Goal: Task Accomplishment & Management: Complete application form

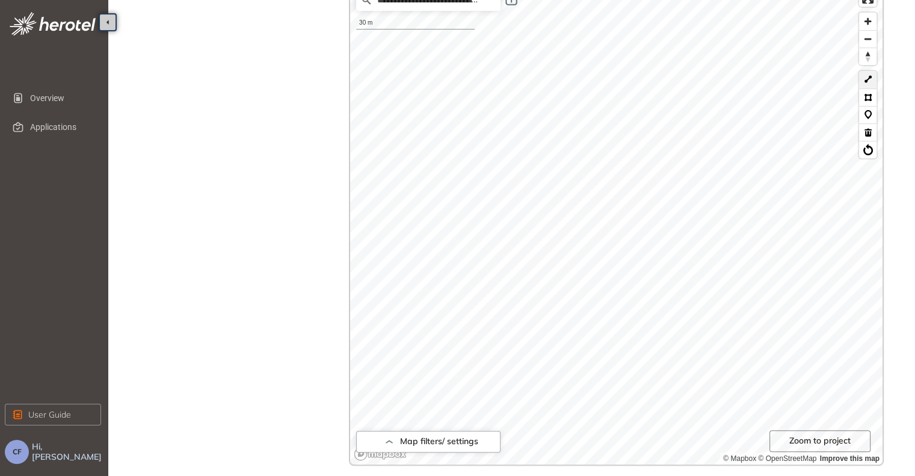
click at [868, 83] on button at bounding box center [867, 79] width 17 height 17
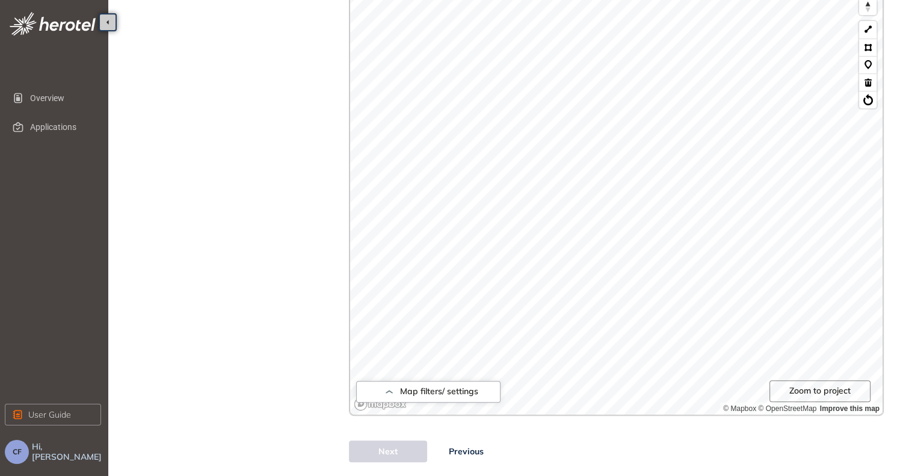
scroll to position [392, 0]
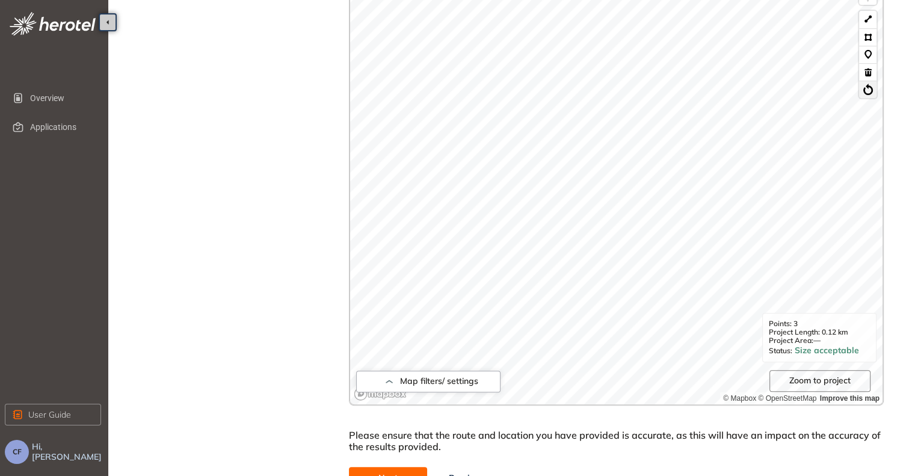
click at [868, 92] on button at bounding box center [867, 89] width 17 height 17
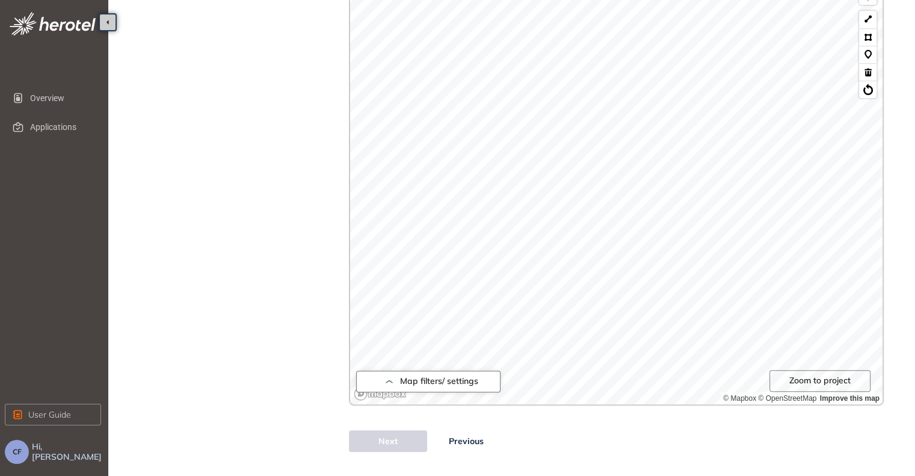
click at [388, 376] on icon "button" at bounding box center [389, 381] width 12 height 14
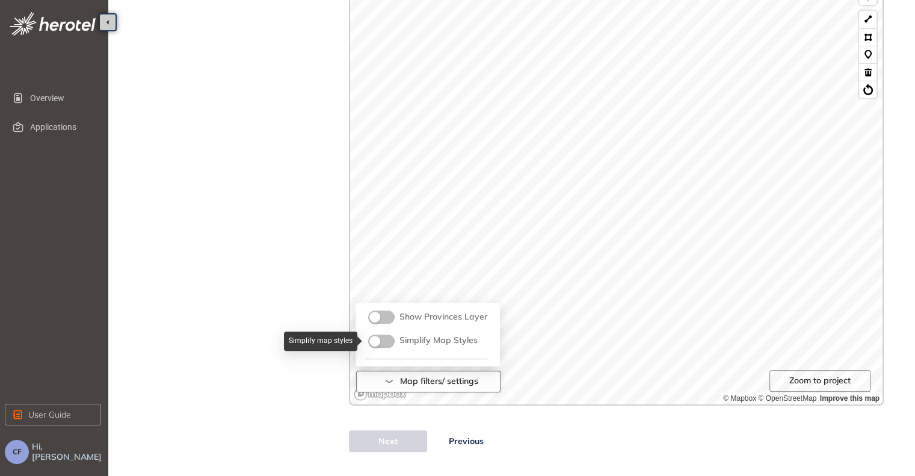
click at [371, 339] on div "button" at bounding box center [375, 341] width 11 height 11
click at [388, 337] on div "button" at bounding box center [388, 341] width 11 height 11
click at [378, 314] on div "button" at bounding box center [375, 317] width 11 height 11
click at [388, 312] on div "button" at bounding box center [388, 317] width 11 height 11
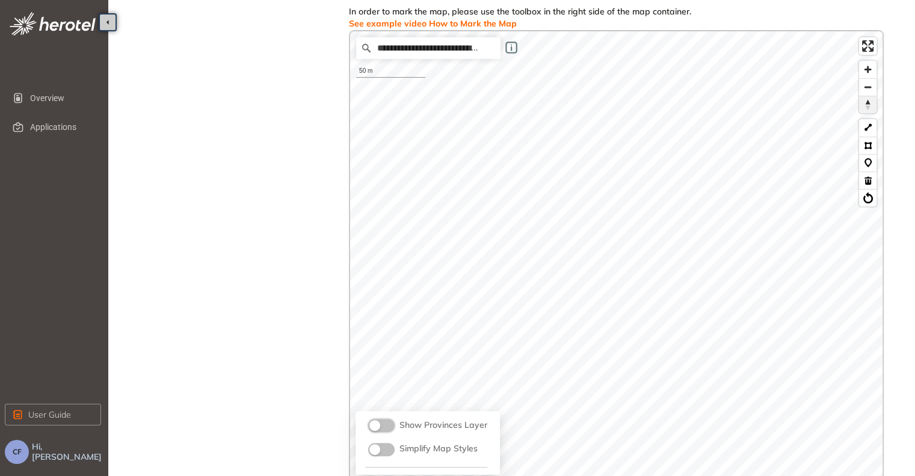
scroll to position [212, 0]
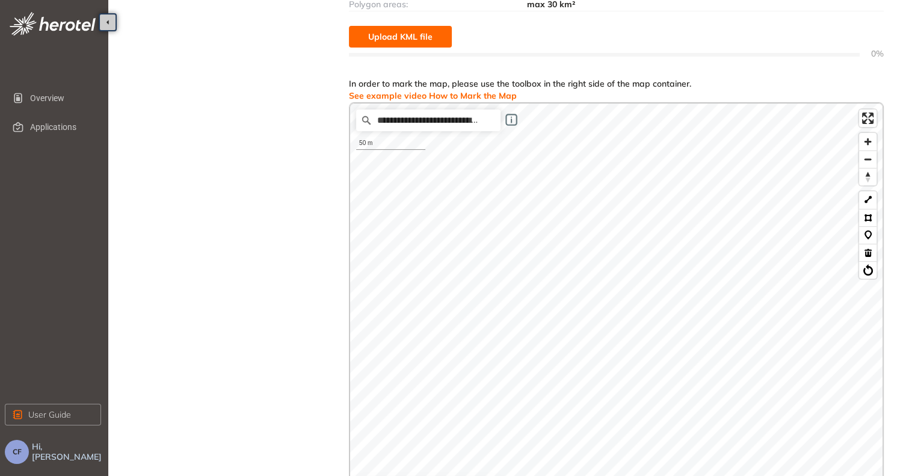
click at [391, 35] on span "Upload KML file" at bounding box center [400, 36] width 64 height 13
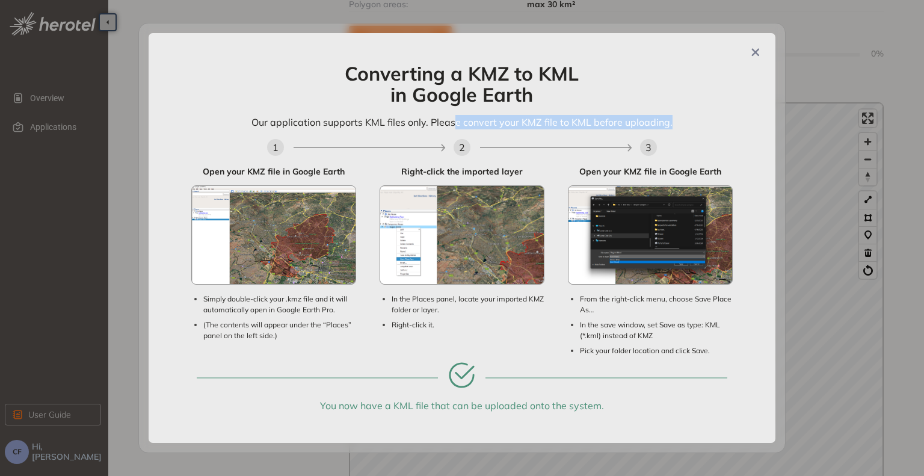
drag, startPoint x: 454, startPoint y: 123, endPoint x: 672, endPoint y: 123, distance: 217.9
click at [672, 123] on div "Our application supports KML files only. Please convert your KMZ file to KML be…" at bounding box center [462, 127] width 482 height 24
click at [754, 55] on icon "Close" at bounding box center [756, 52] width 8 height 8
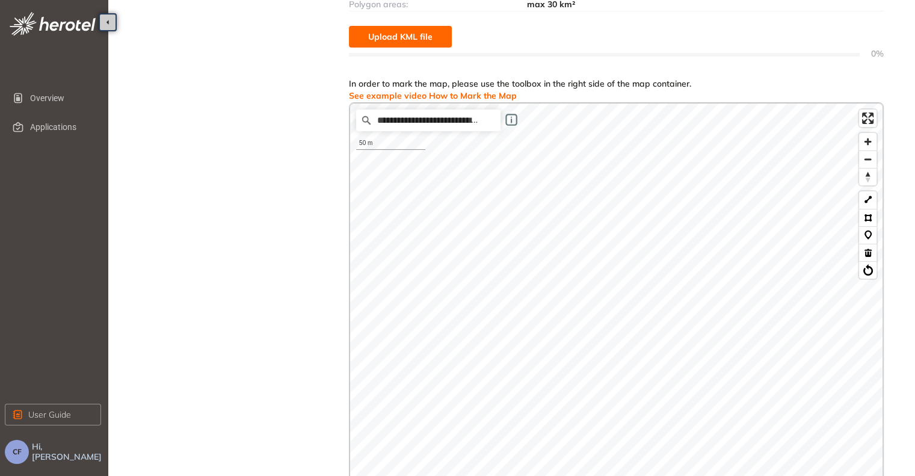
click at [378, 39] on span "Upload KML file" at bounding box center [400, 36] width 64 height 13
drag, startPoint x: 258, startPoint y: 282, endPoint x: 253, endPoint y: 197, distance: 85.0
click at [253, 197] on div "Project Details Location Confirmation Upload documents" at bounding box center [234, 222] width 169 height 819
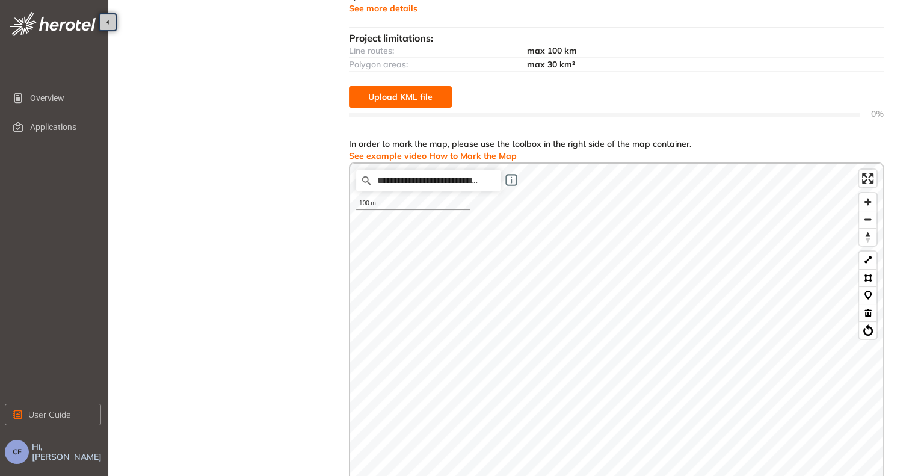
click at [397, 101] on span "Upload KML file" at bounding box center [400, 96] width 64 height 13
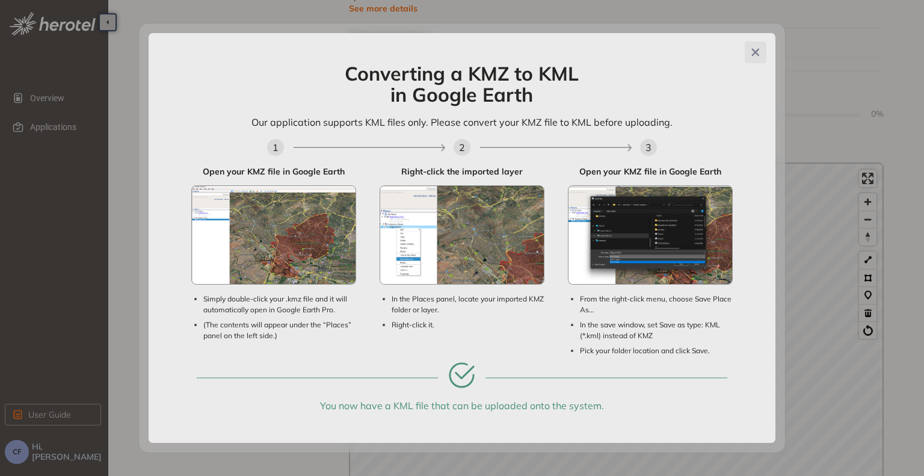
click at [760, 52] on icon "Close" at bounding box center [756, 52] width 12 height 8
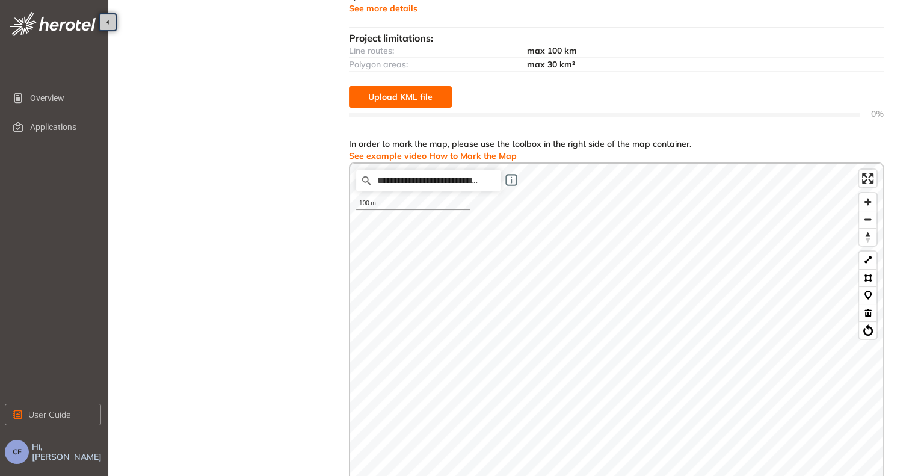
click at [422, 96] on span "Upload KML file" at bounding box center [400, 96] width 64 height 13
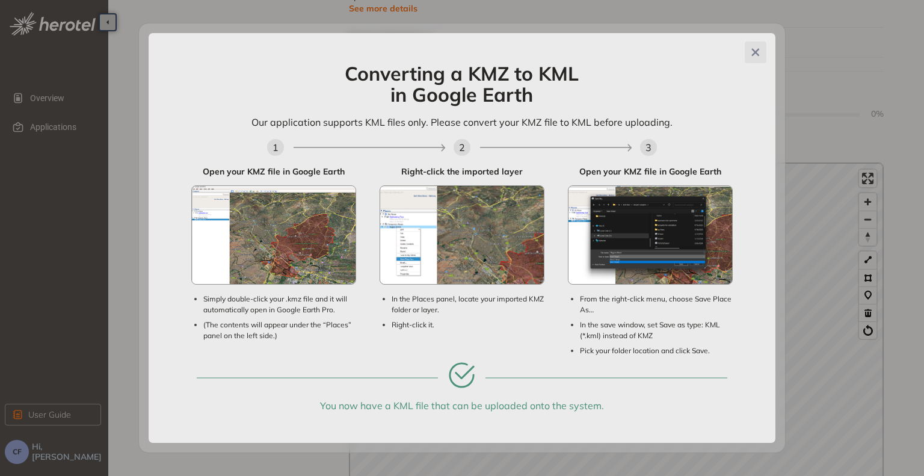
click at [753, 46] on button "Close" at bounding box center [756, 53] width 22 height 22
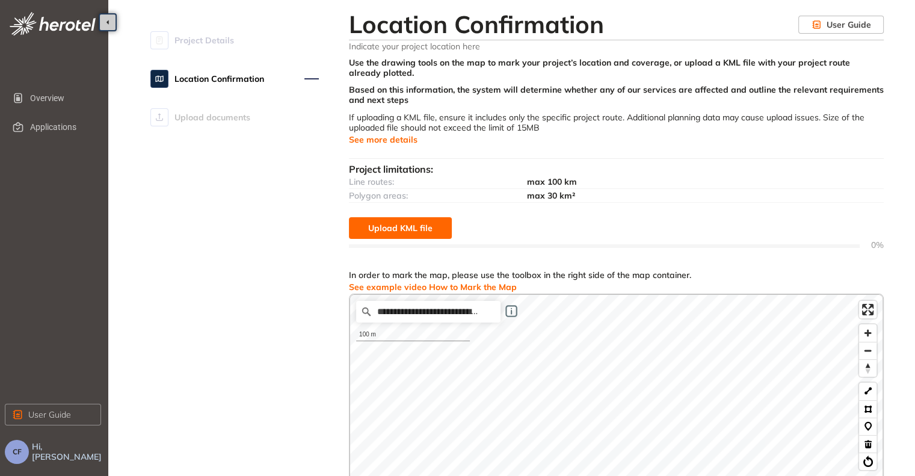
scroll to position [0, 0]
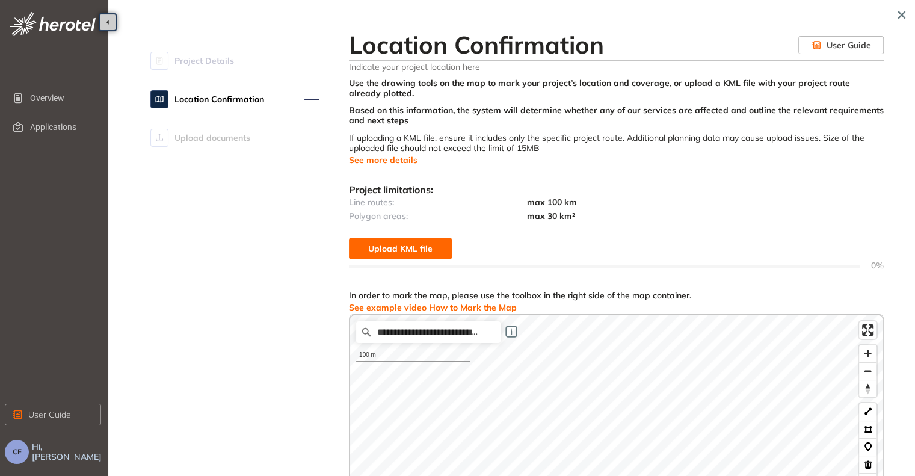
click at [387, 246] on span "Upload KML file" at bounding box center [400, 248] width 64 height 13
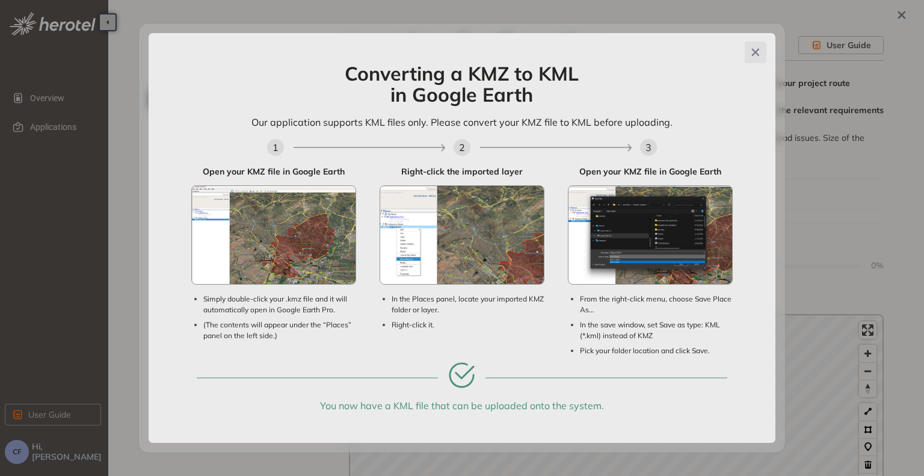
click at [758, 52] on icon "Close" at bounding box center [756, 52] width 12 height 8
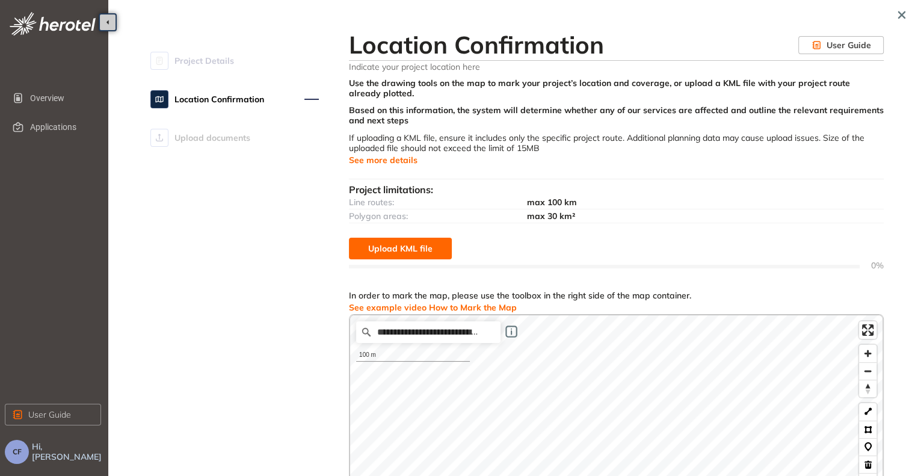
click at [374, 250] on span "Upload KML file" at bounding box center [400, 248] width 64 height 13
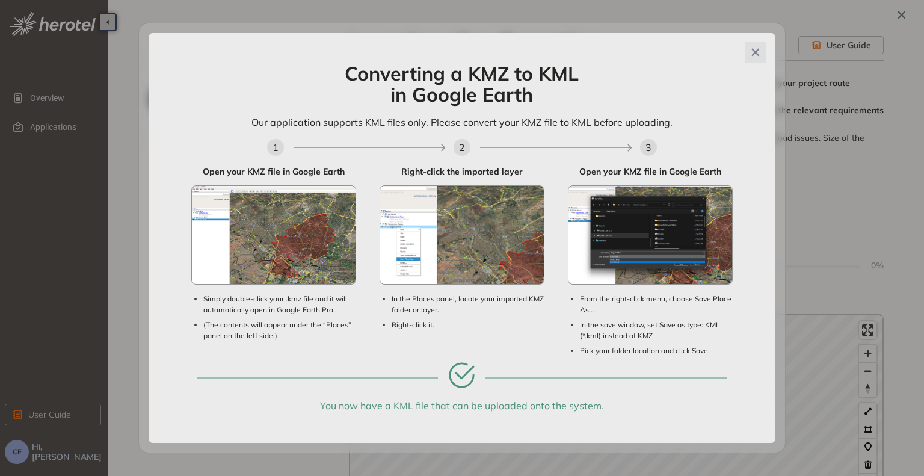
click at [751, 52] on icon "Close" at bounding box center [756, 52] width 12 height 8
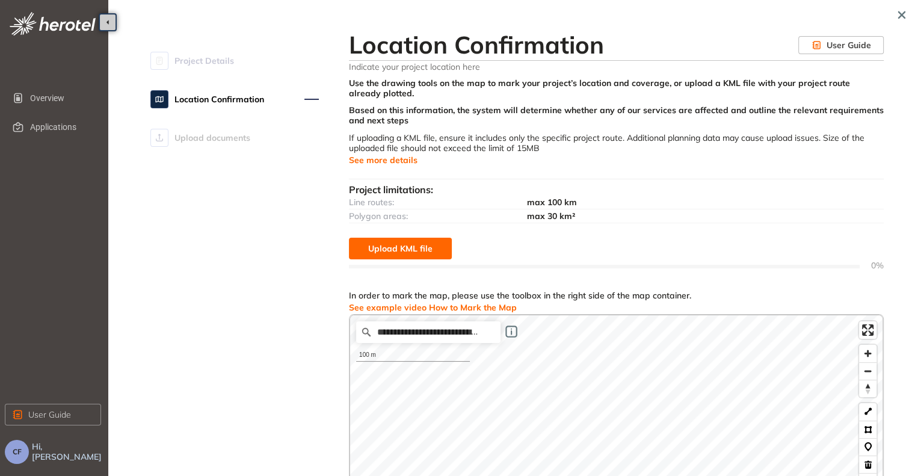
click at [369, 252] on span "Upload KML file" at bounding box center [400, 248] width 64 height 13
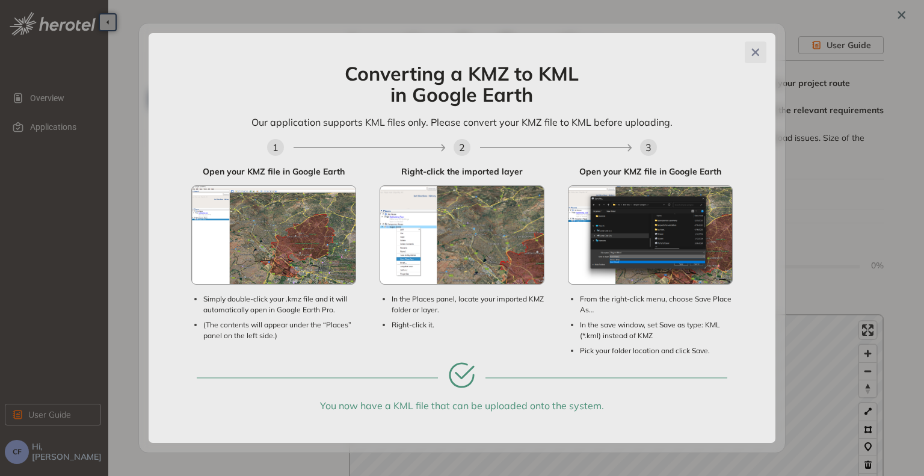
click at [754, 48] on icon "Close" at bounding box center [756, 52] width 12 height 8
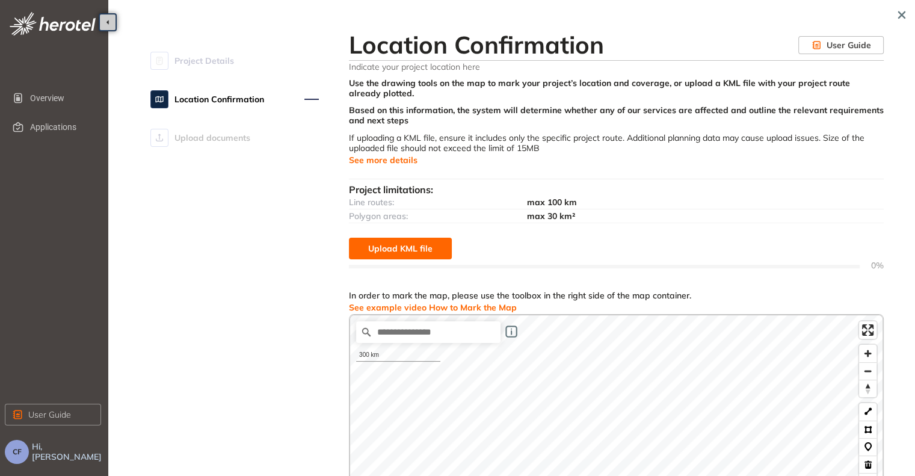
click at [400, 243] on span "Upload KML file" at bounding box center [400, 248] width 64 height 13
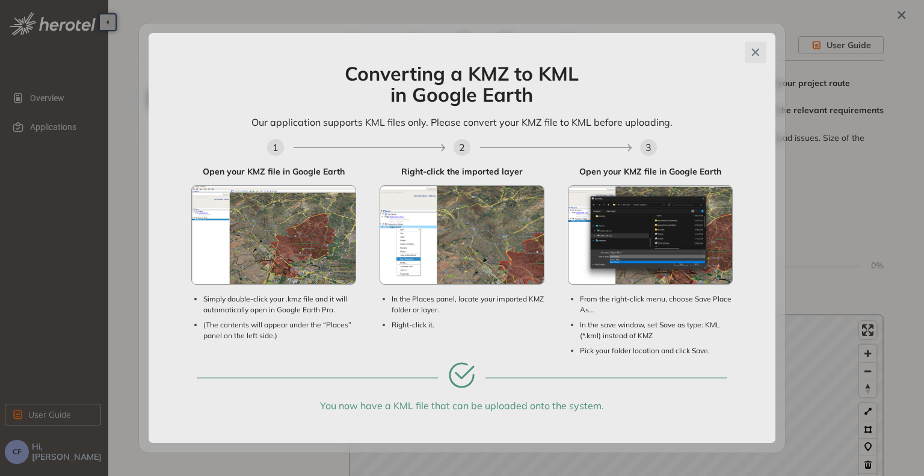
click at [755, 55] on icon "Close" at bounding box center [756, 52] width 12 height 8
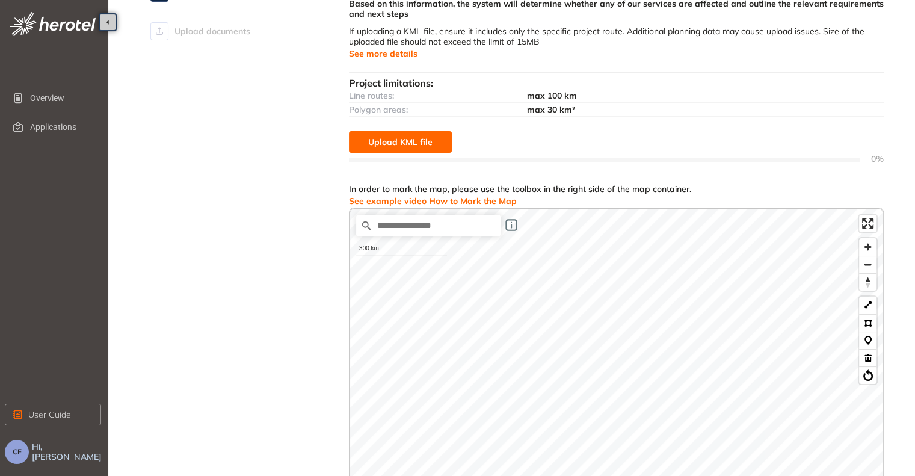
scroll to position [212, 0]
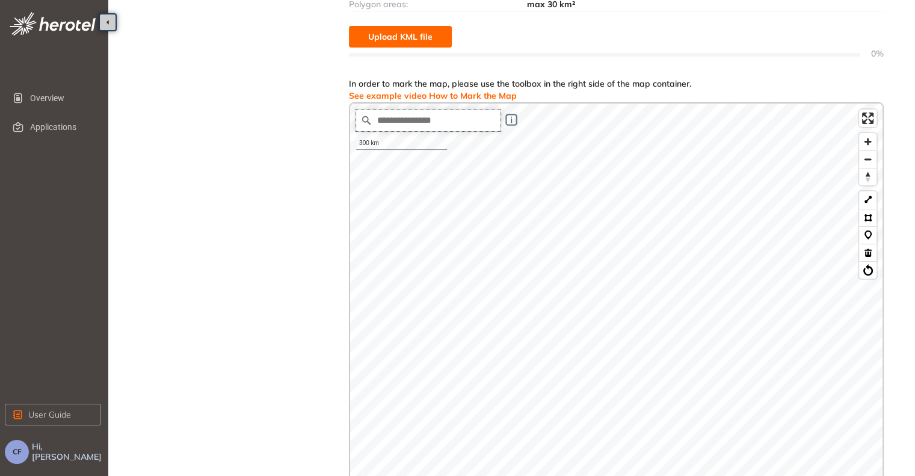
click at [387, 122] on input "Search place..." at bounding box center [428, 121] width 144 height 22
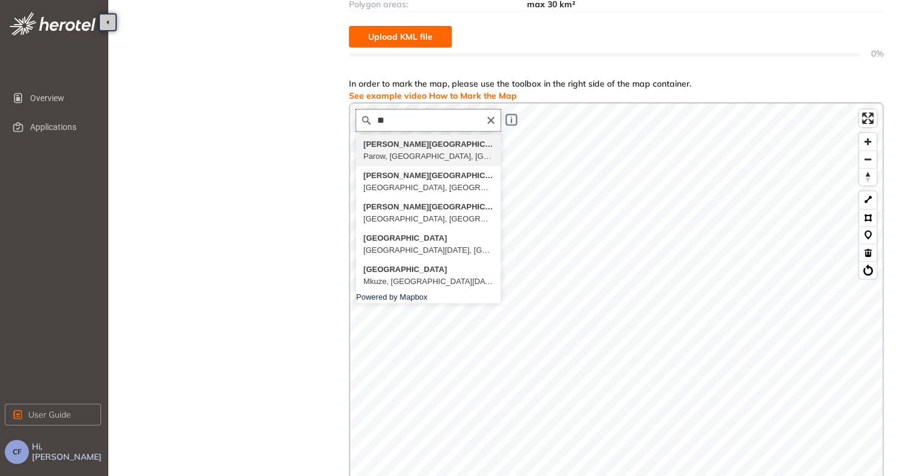
type input "*"
type input "**********"
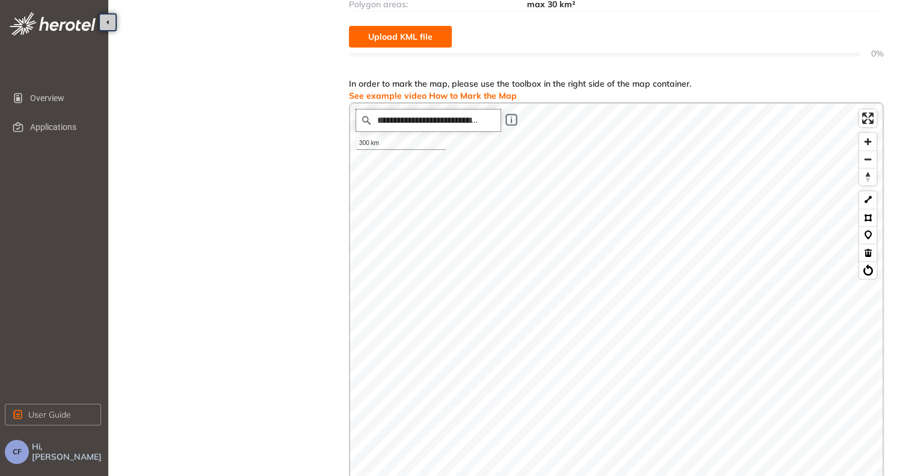
scroll to position [0, 0]
click at [862, 197] on button at bounding box center [867, 199] width 17 height 17
click at [605, 73] on div "Use the drawing tools on the map to mark your project’s location and coverage, …" at bounding box center [616, 226] width 535 height 720
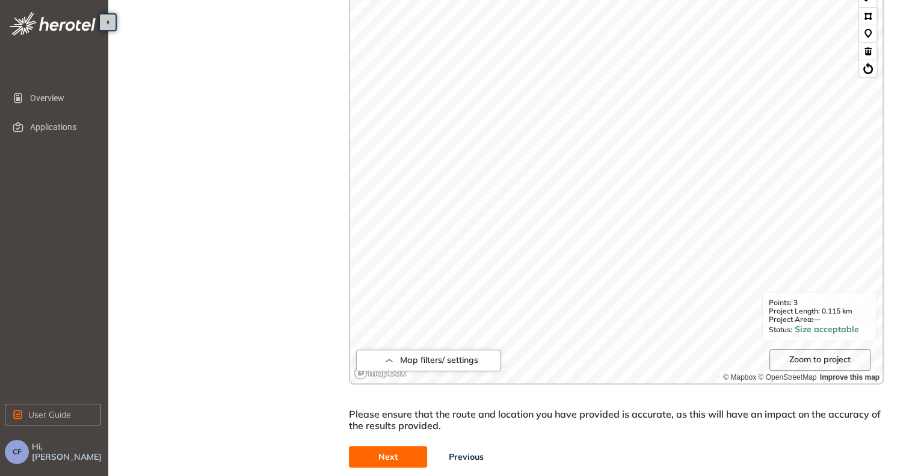
scroll to position [429, 0]
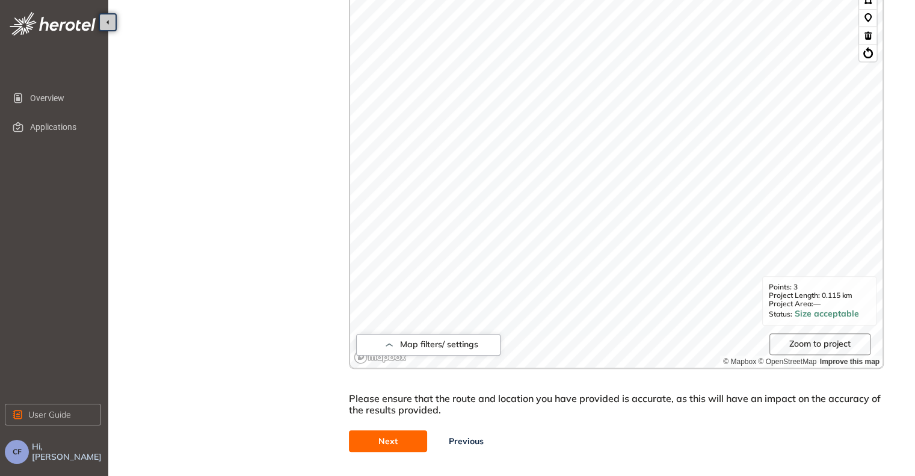
click at [386, 440] on span "Next" at bounding box center [388, 441] width 19 height 13
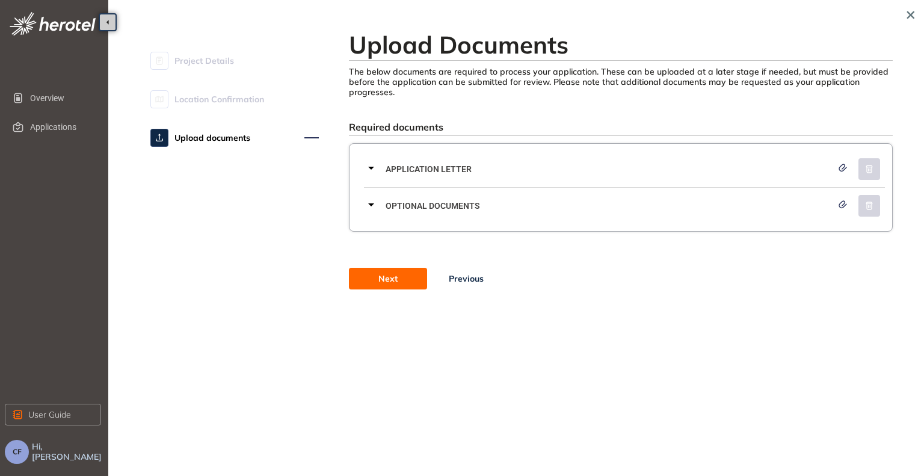
click at [418, 169] on span "Application letter" at bounding box center [609, 168] width 447 height 13
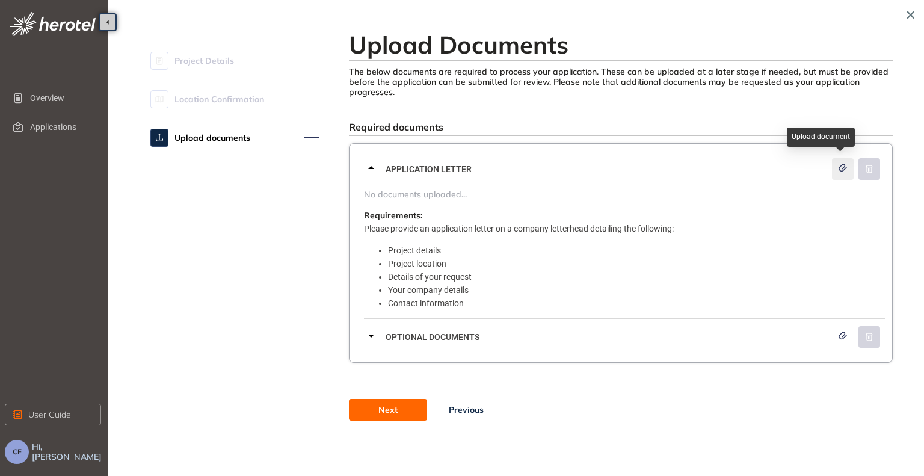
click at [838, 169] on icon "button" at bounding box center [843, 168] width 12 height 8
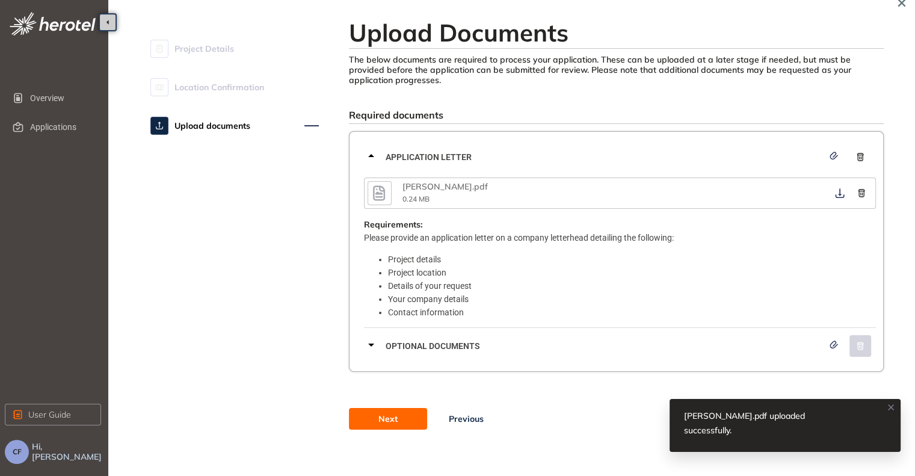
scroll to position [14, 0]
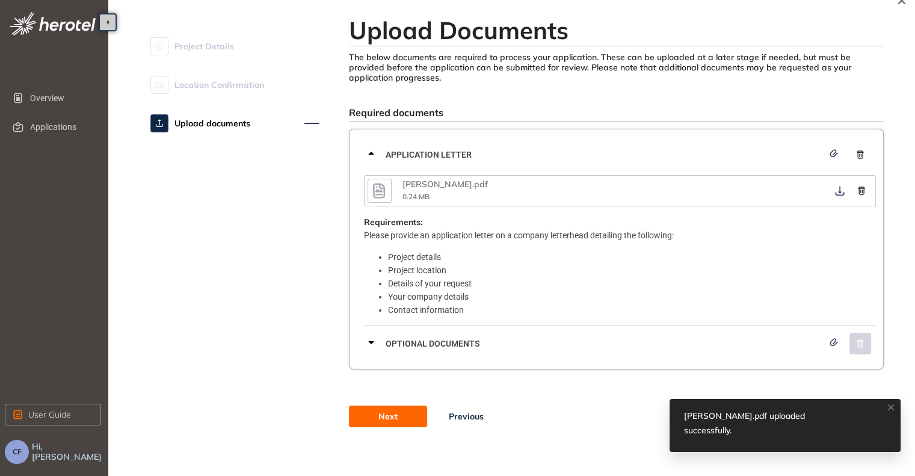
click at [450, 341] on span "Optional documents" at bounding box center [605, 343] width 438 height 13
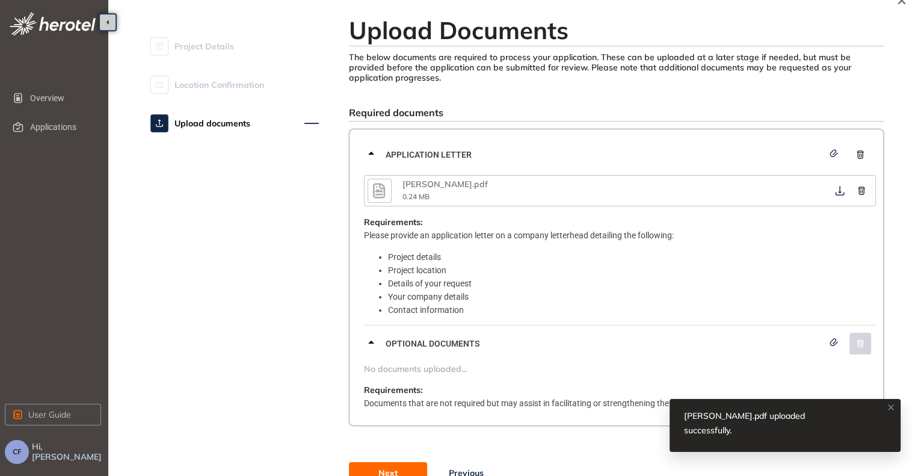
scroll to position [70, 0]
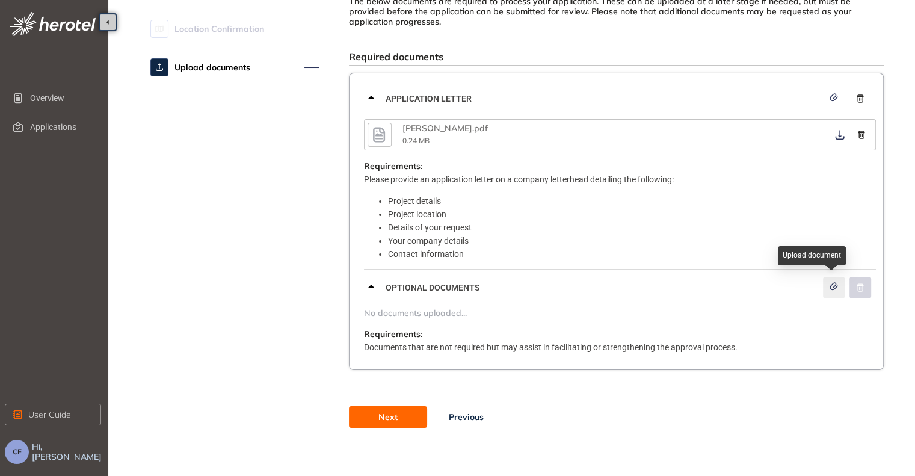
click at [837, 283] on icon "button" at bounding box center [834, 286] width 12 height 8
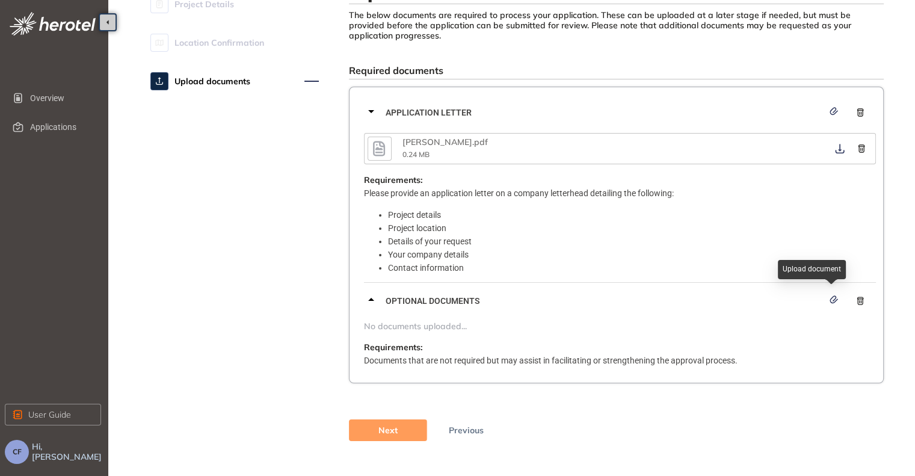
scroll to position [0, 0]
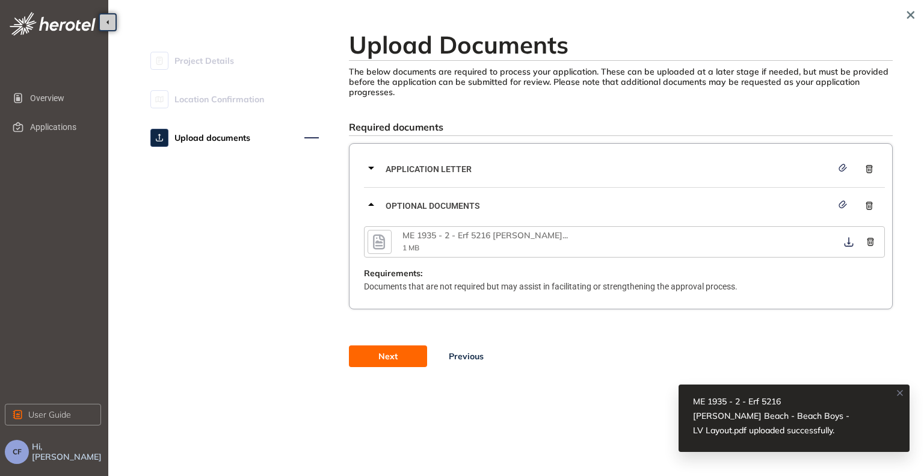
click at [383, 359] on span "Next" at bounding box center [388, 356] width 19 height 13
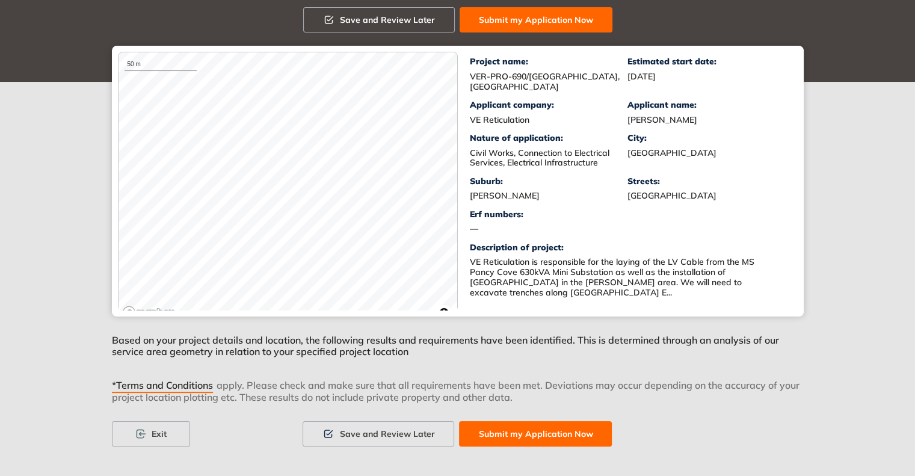
scroll to position [147, 0]
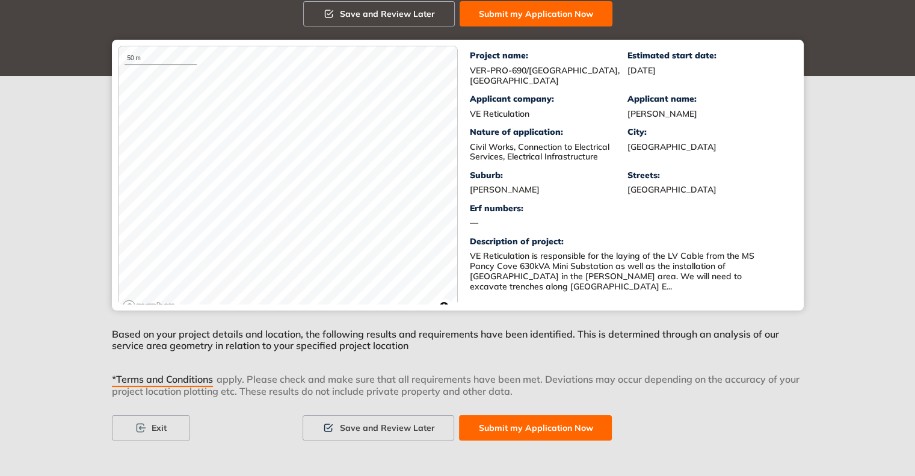
drag, startPoint x: 489, startPoint y: 431, endPoint x: 434, endPoint y: 345, distance: 102.0
click at [489, 430] on span "Submit my Application Now" at bounding box center [535, 427] width 114 height 13
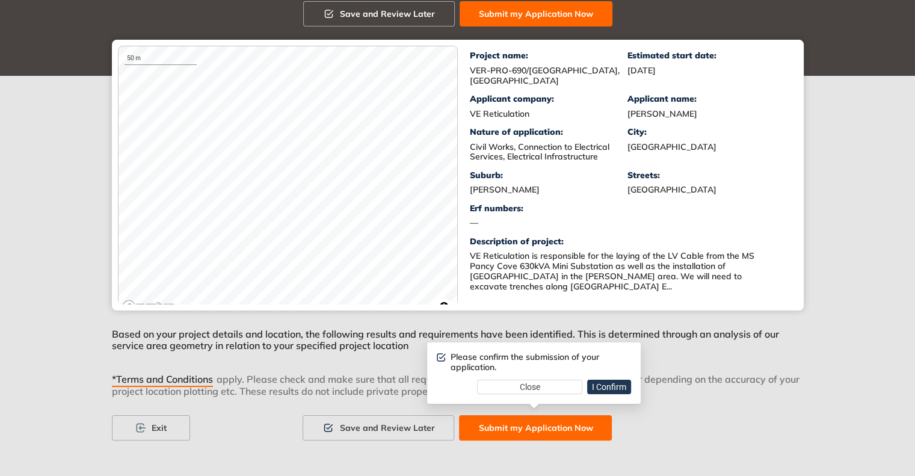
click at [607, 383] on span "I Confirm" at bounding box center [609, 386] width 34 height 13
